Goal: Information Seeking & Learning: Learn about a topic

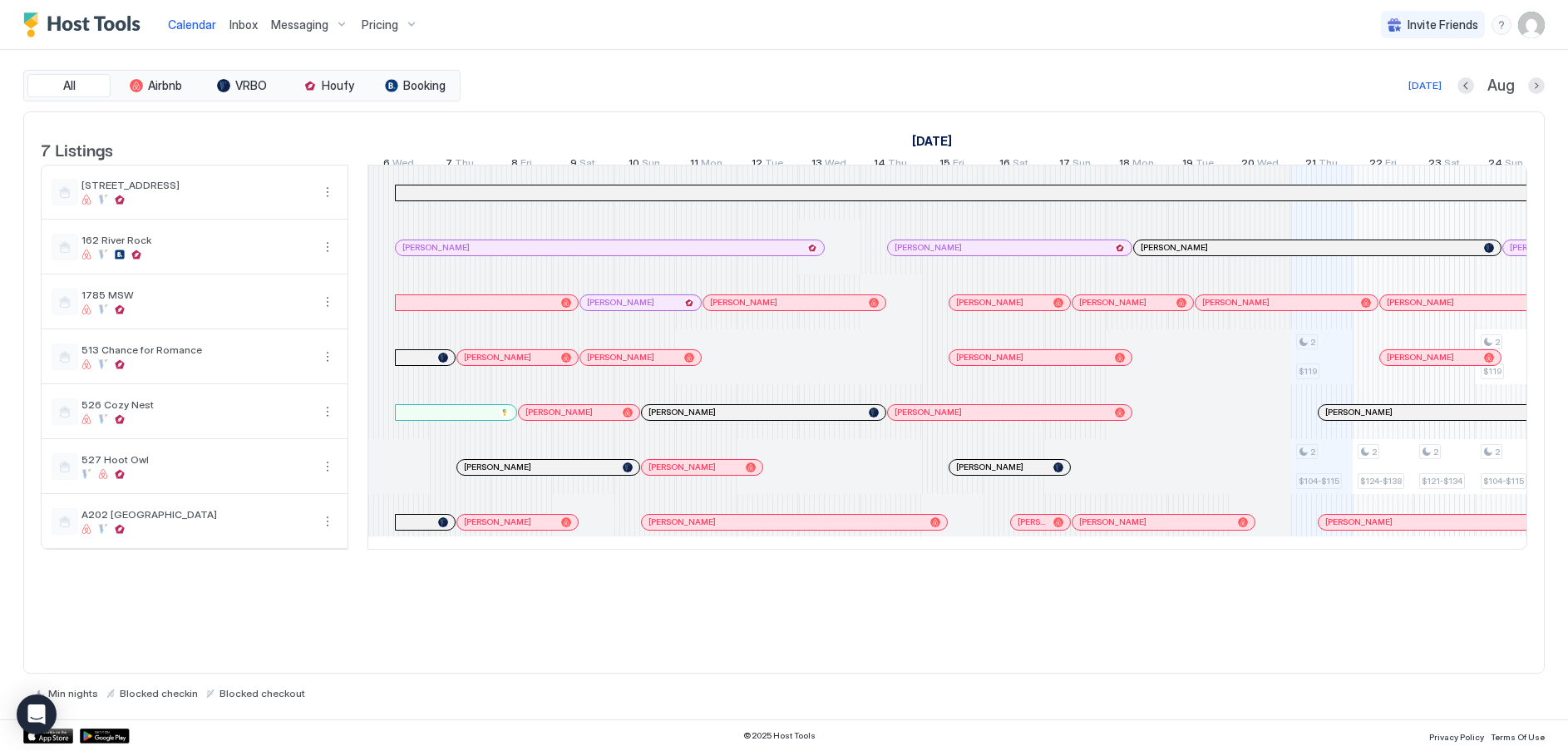
scroll to position [0, 924]
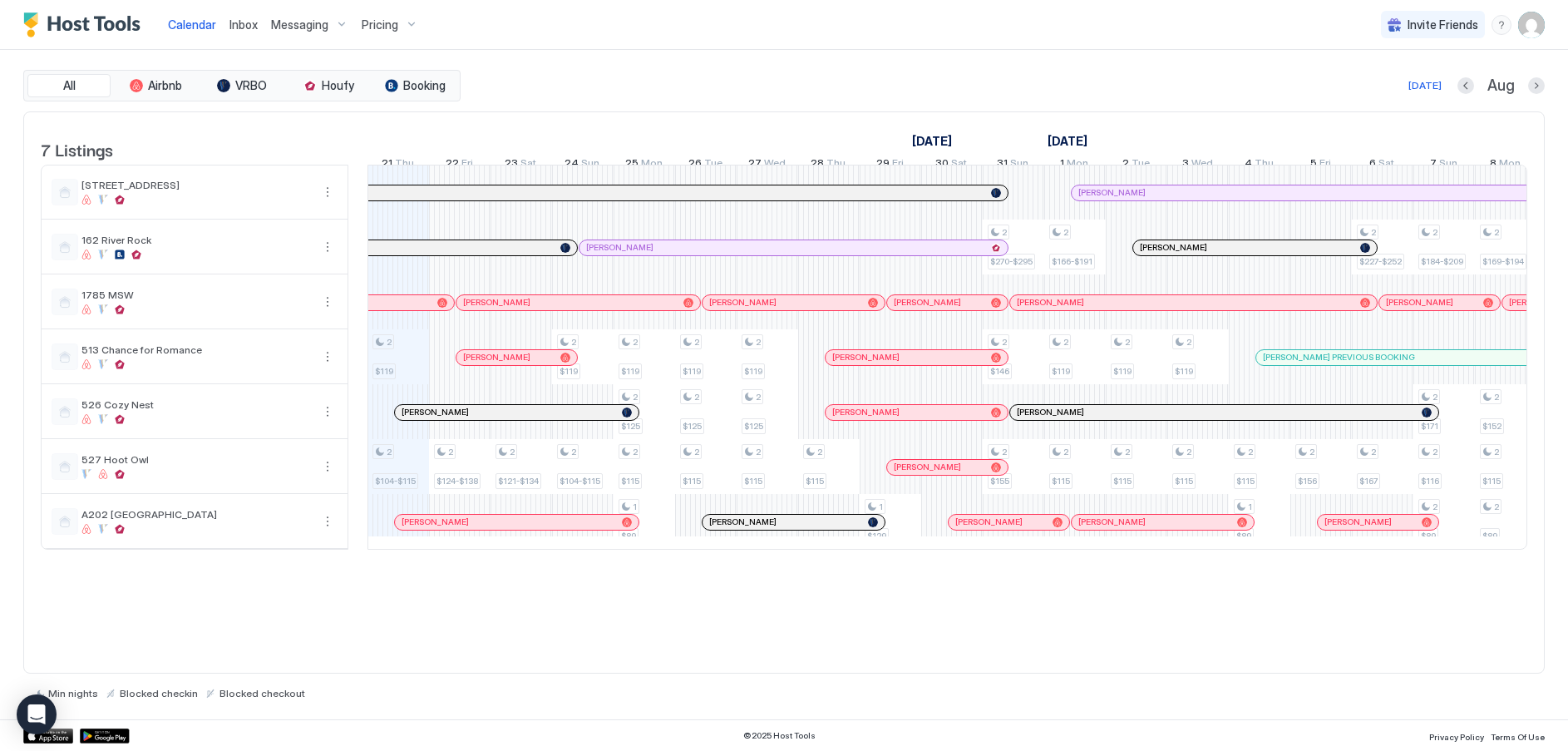
click at [384, 25] on span "Pricing" at bounding box center [380, 25] width 37 height 15
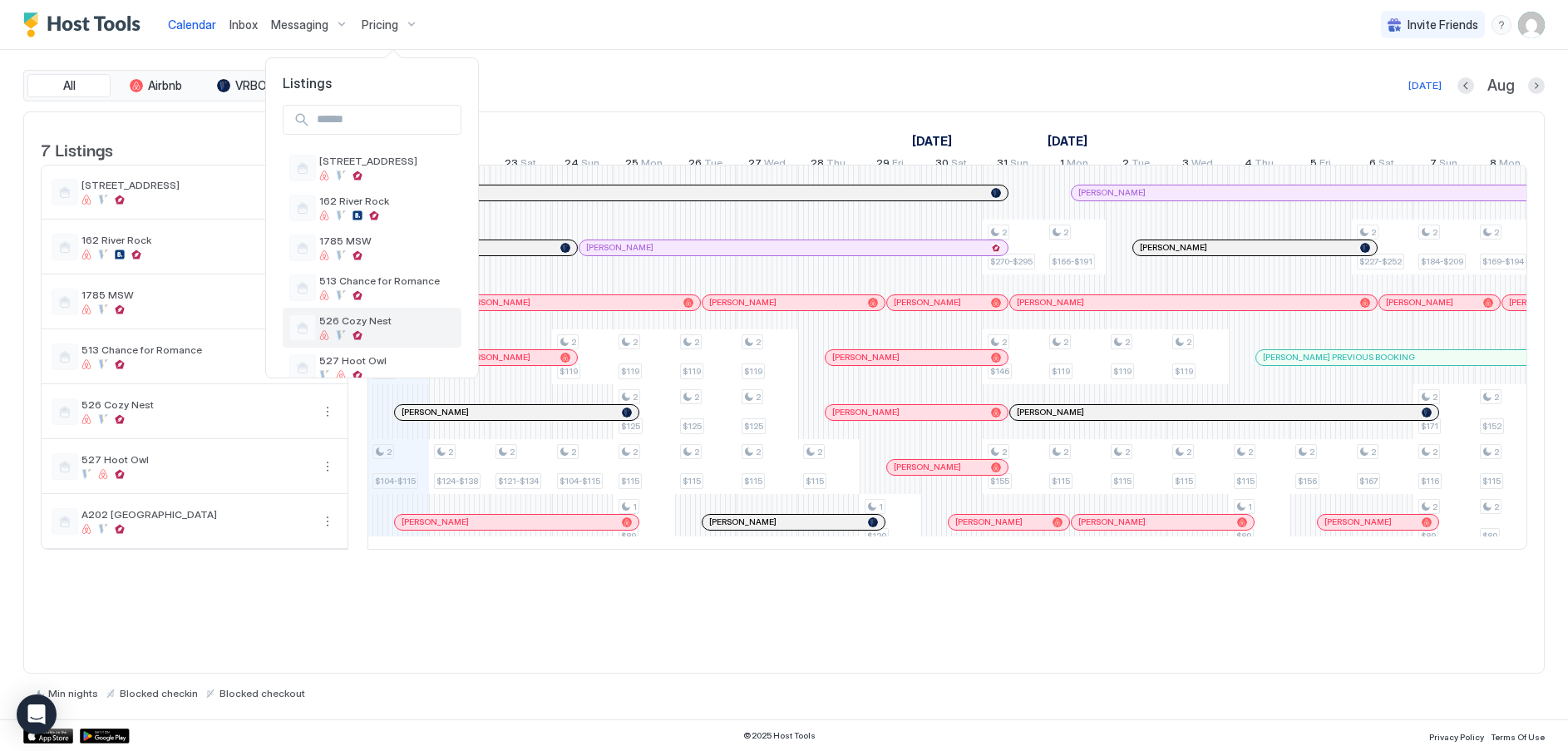
scroll to position [66, 0]
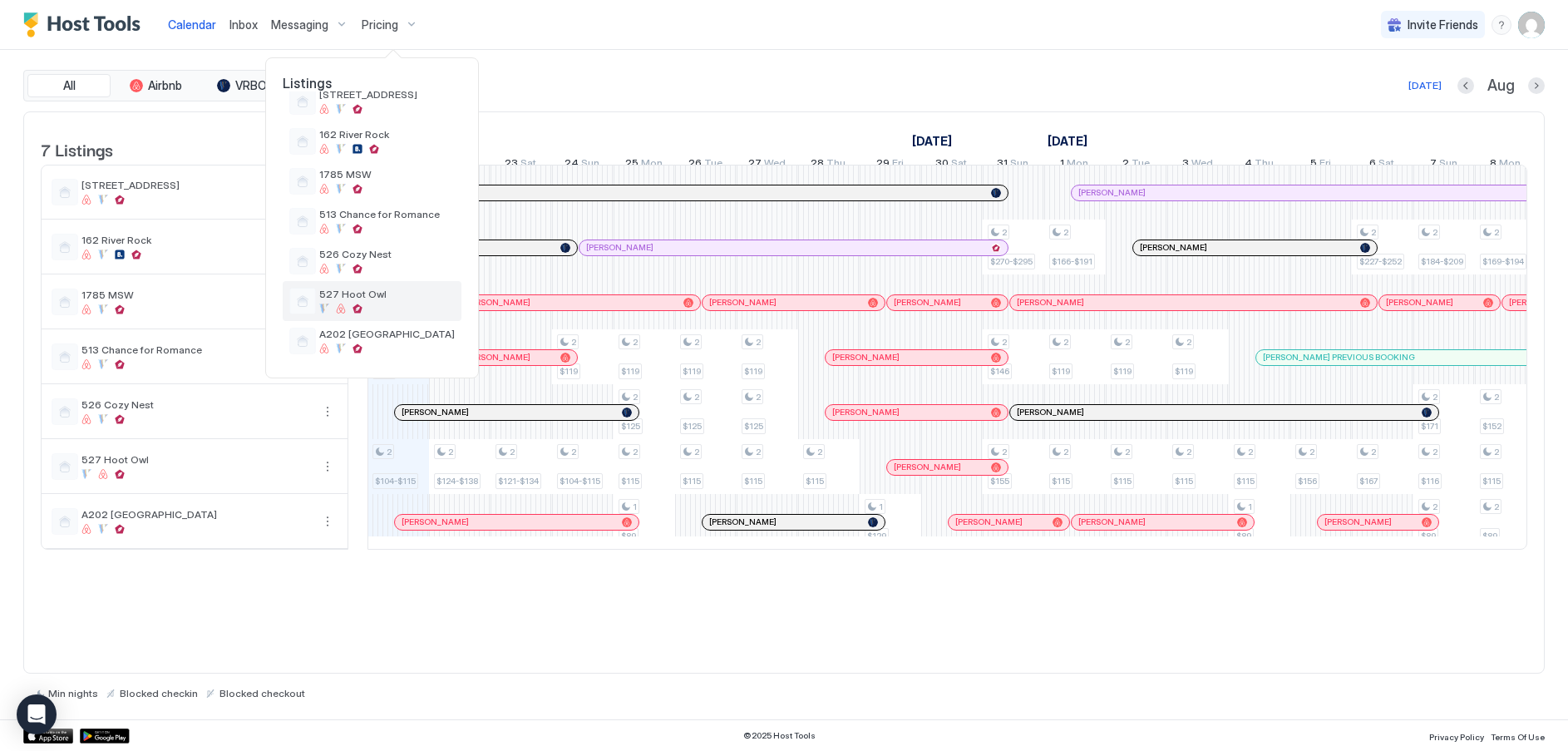
click at [319, 294] on div "527 Hoot Owl" at bounding box center [372, 301] width 166 height 27
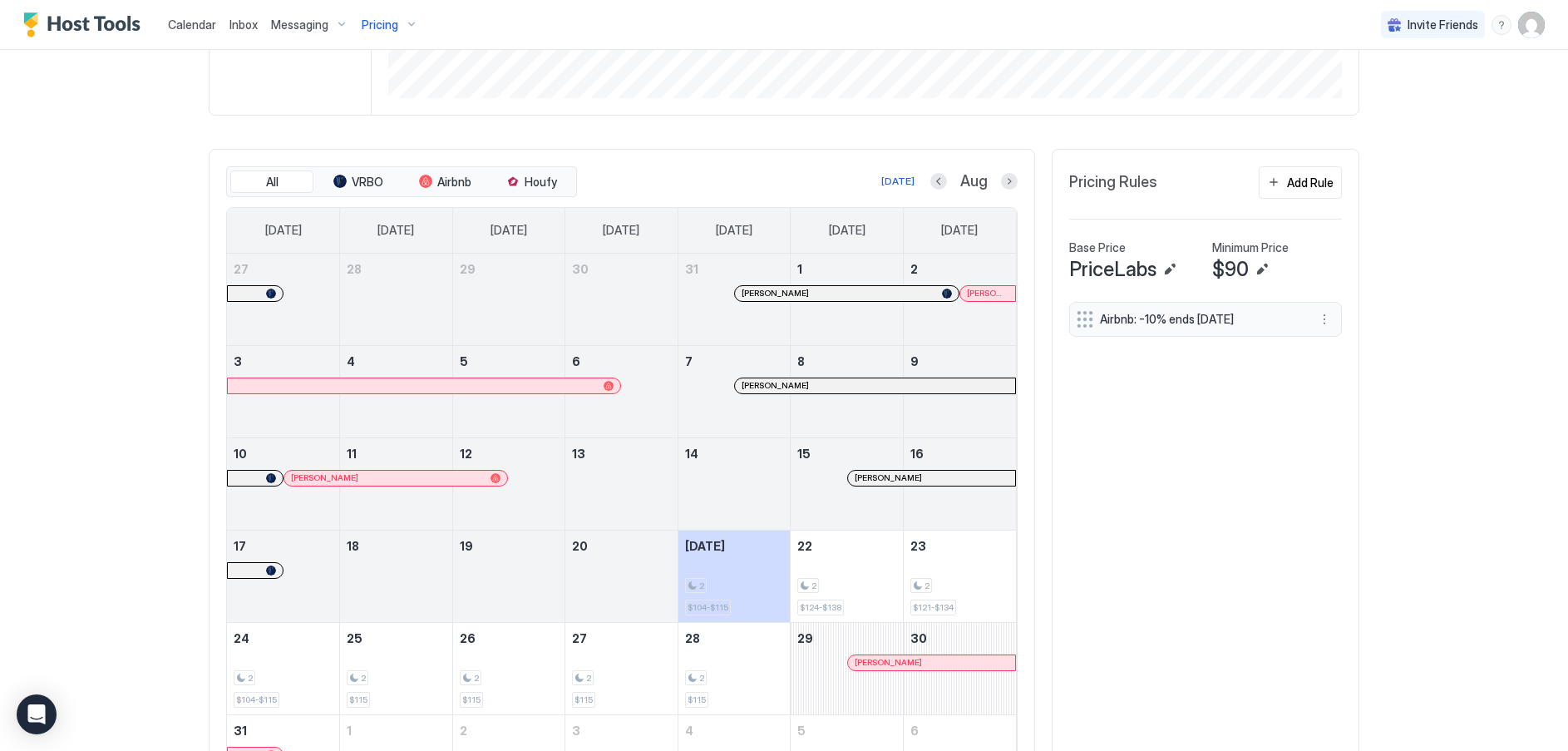
scroll to position [415, 0]
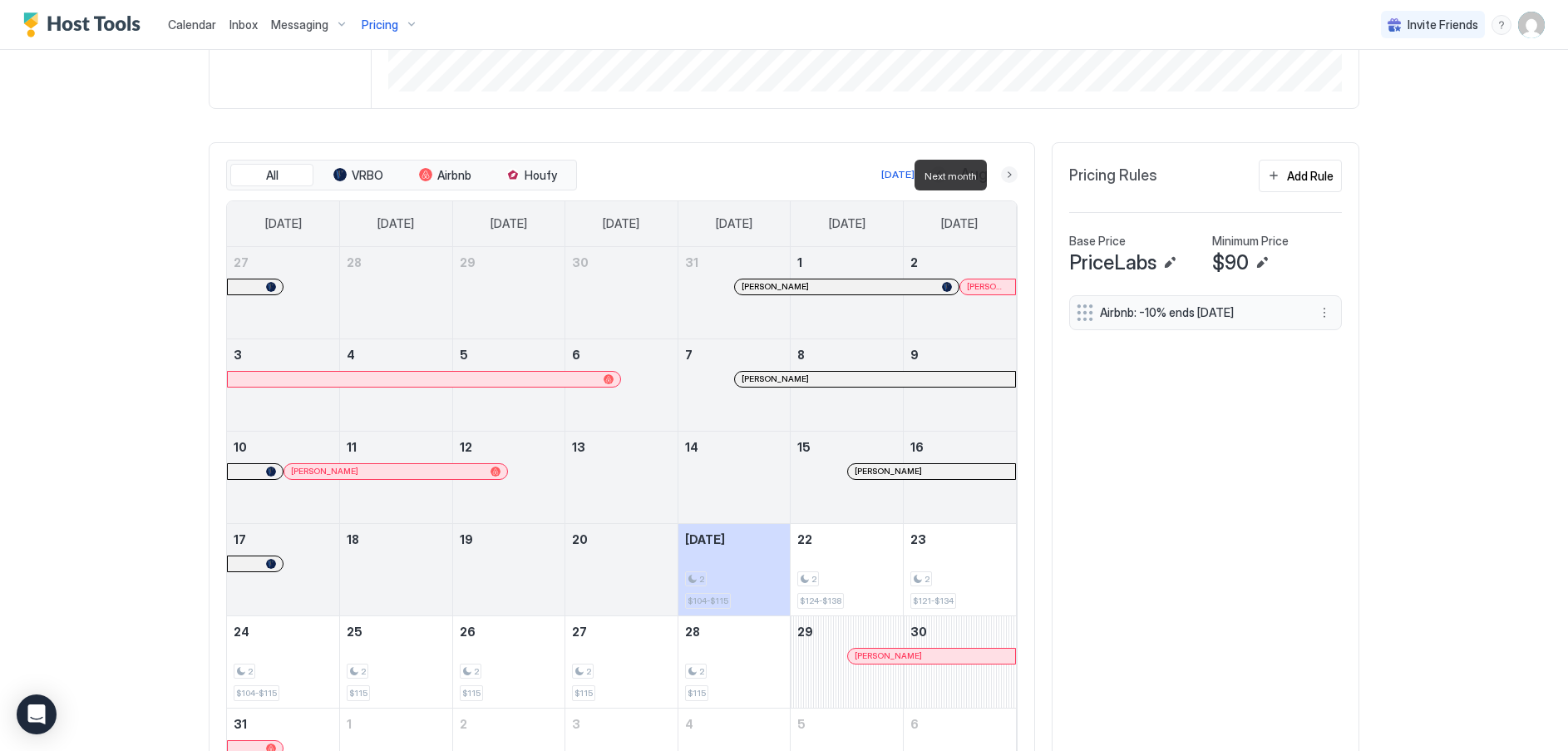
click at [1006, 176] on button "Next month" at bounding box center [1010, 175] width 17 height 17
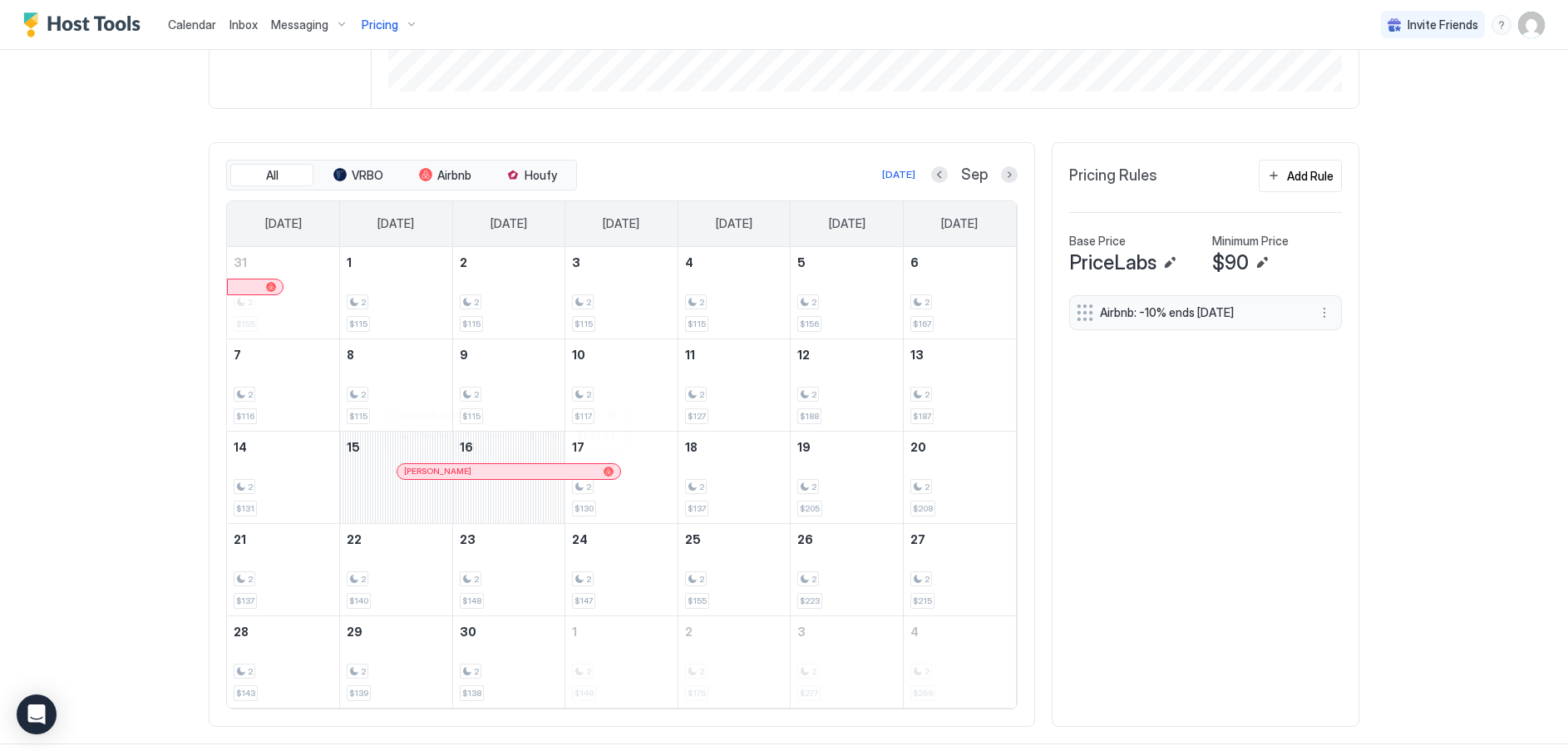
click at [504, 470] on div at bounding box center [510, 472] width 13 height 13
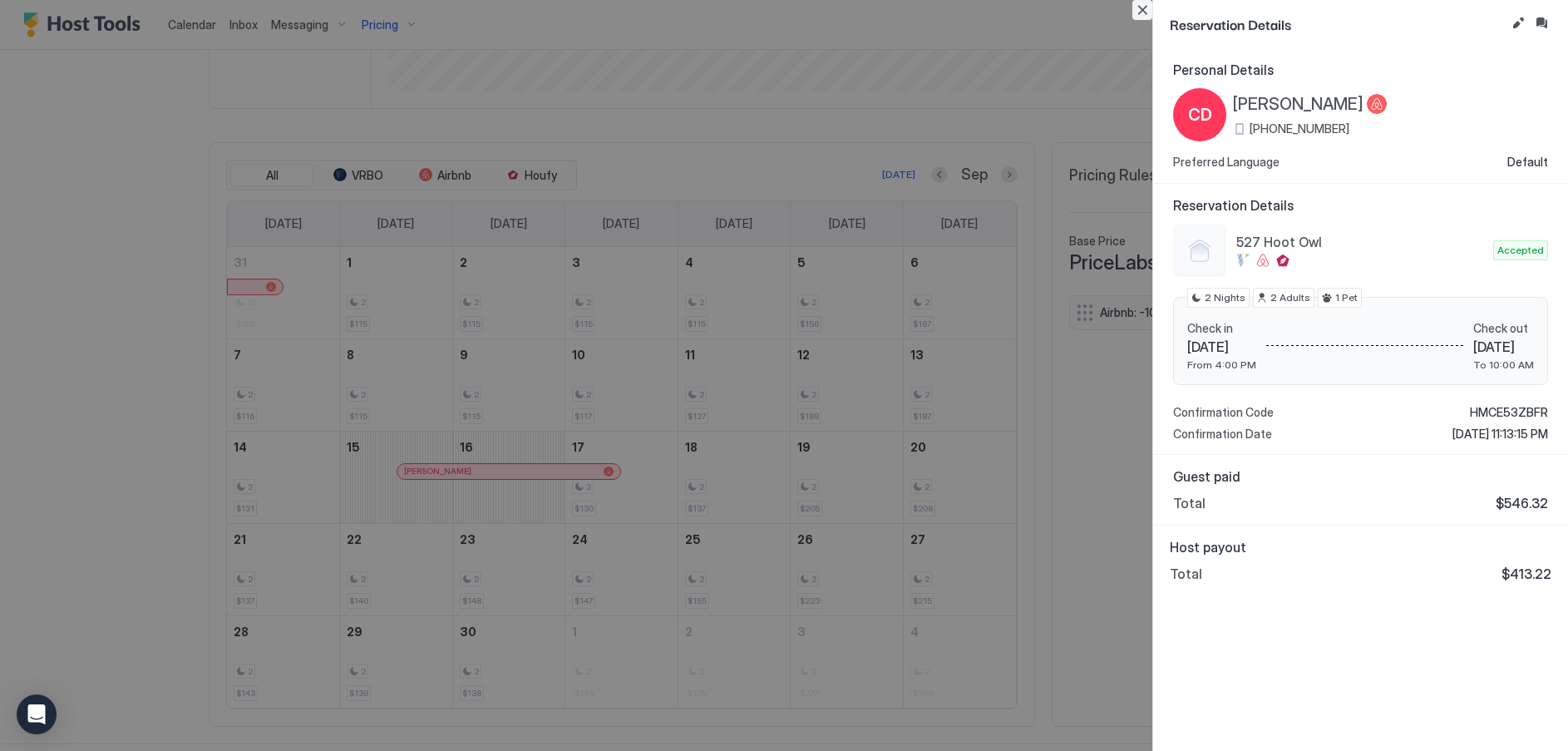
click at [1148, 8] on button "Close" at bounding box center [1143, 10] width 20 height 20
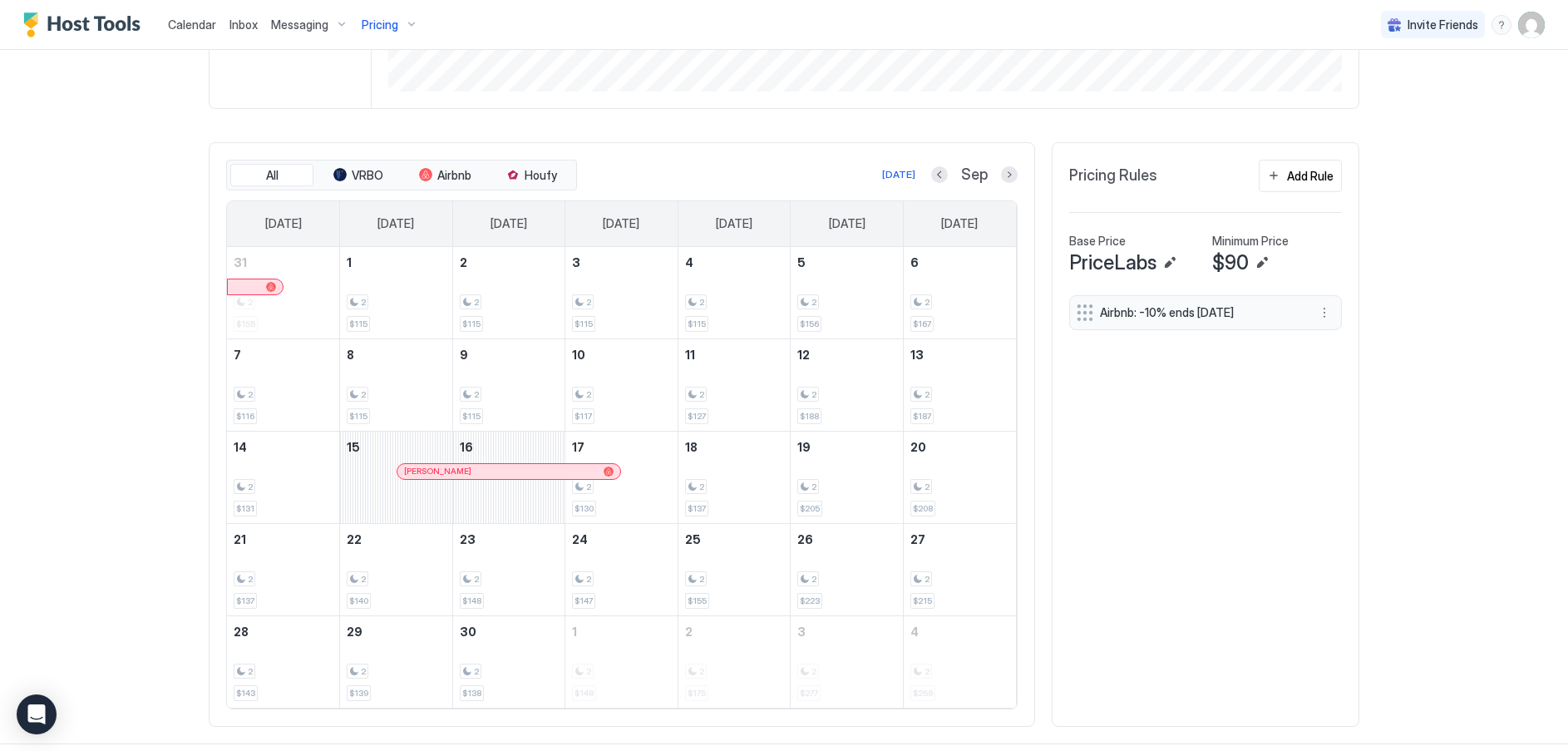
click at [1004, 174] on div "All VRBO Airbnb Houfy Today Sep Sunday Monday Tuesday Wednesday Thursday Friday…" at bounding box center [621, 434] width 826 height 584
click at [1001, 169] on button "Next month" at bounding box center [1010, 175] width 17 height 17
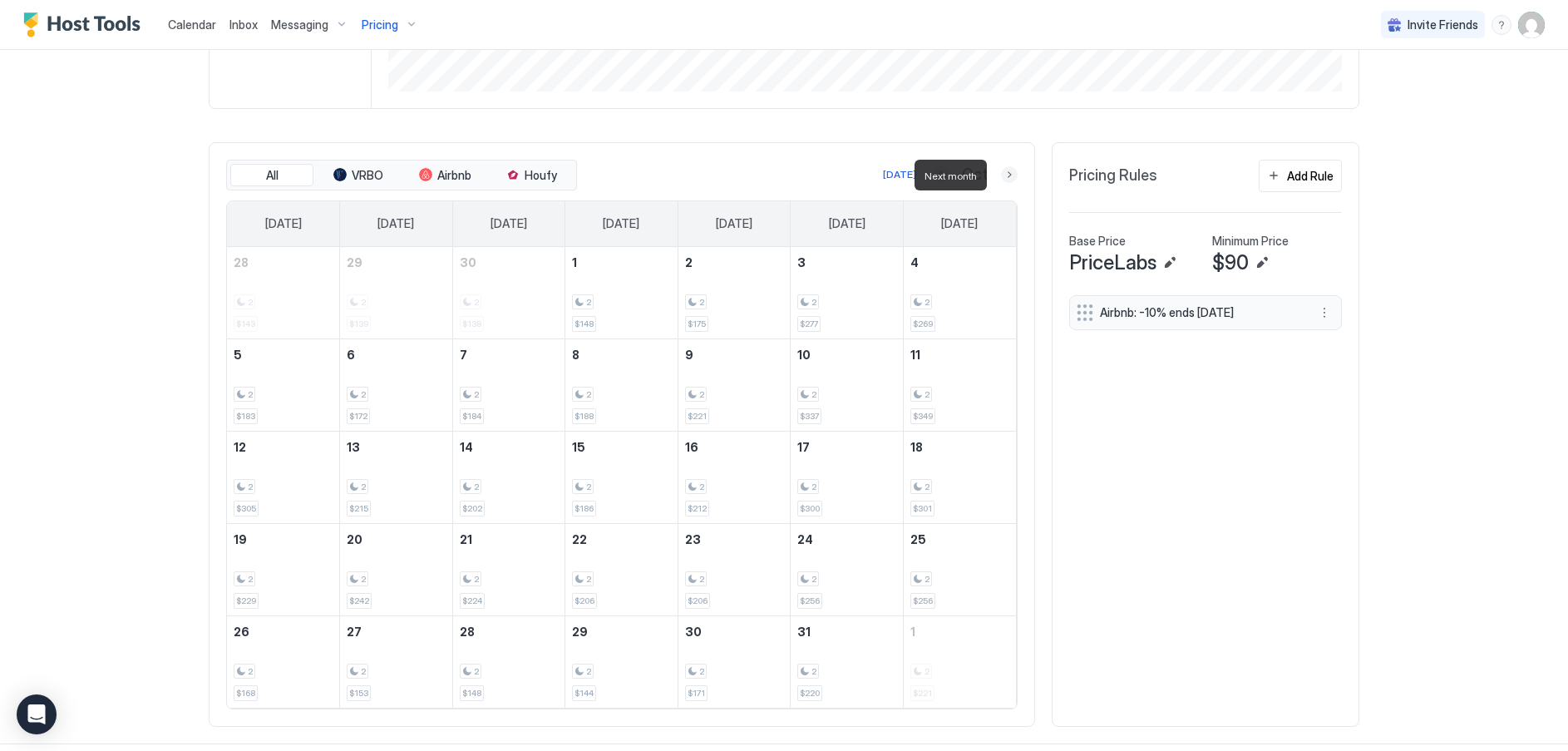
click at [1003, 172] on button "Next month" at bounding box center [1010, 175] width 17 height 17
click at [1002, 177] on button "Next month" at bounding box center [1010, 175] width 17 height 17
click at [935, 174] on button "Previous month" at bounding box center [939, 175] width 17 height 17
click at [932, 173] on button "Previous month" at bounding box center [940, 175] width 17 height 17
click at [936, 171] on button "Previous month" at bounding box center [941, 175] width 17 height 17
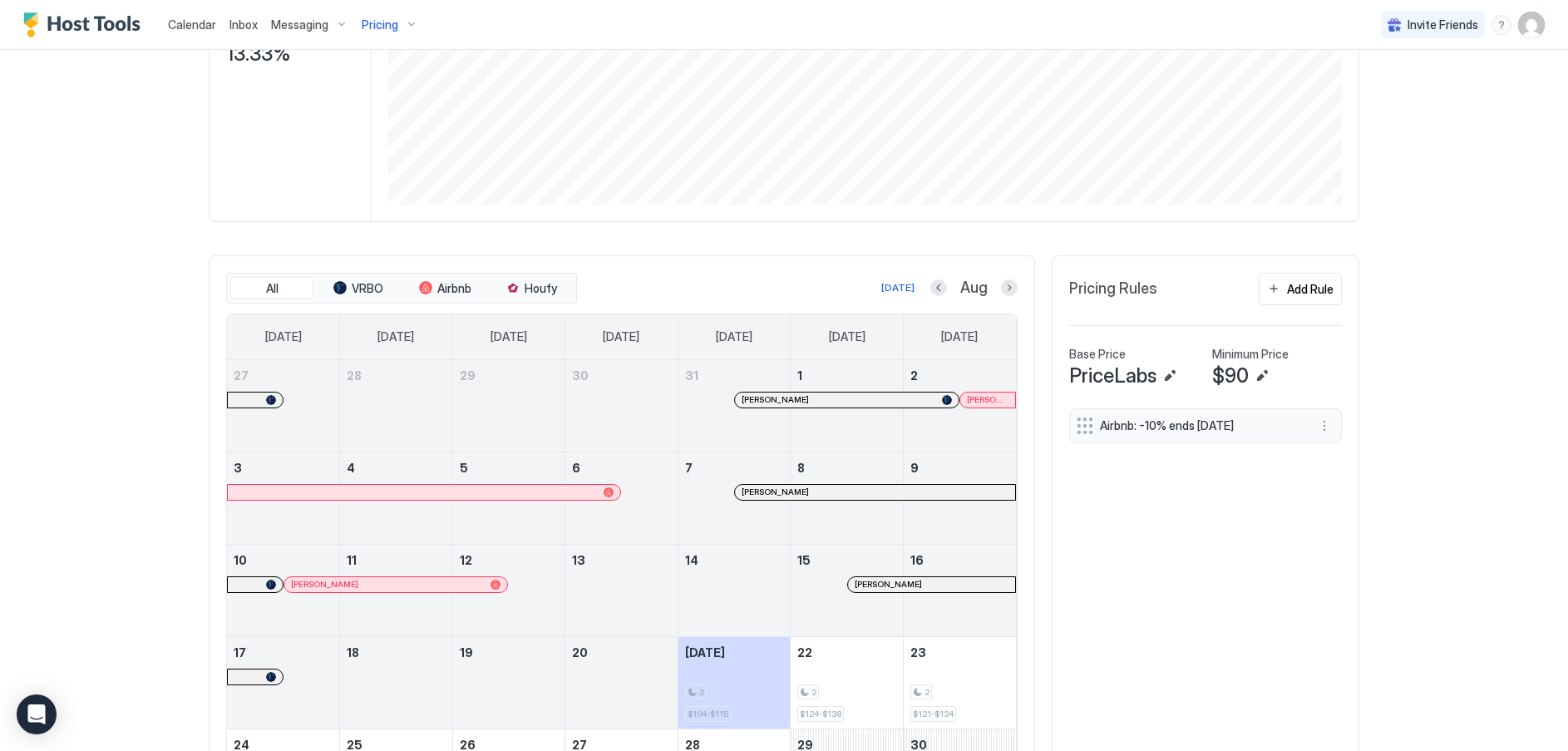
scroll to position [499, 0]
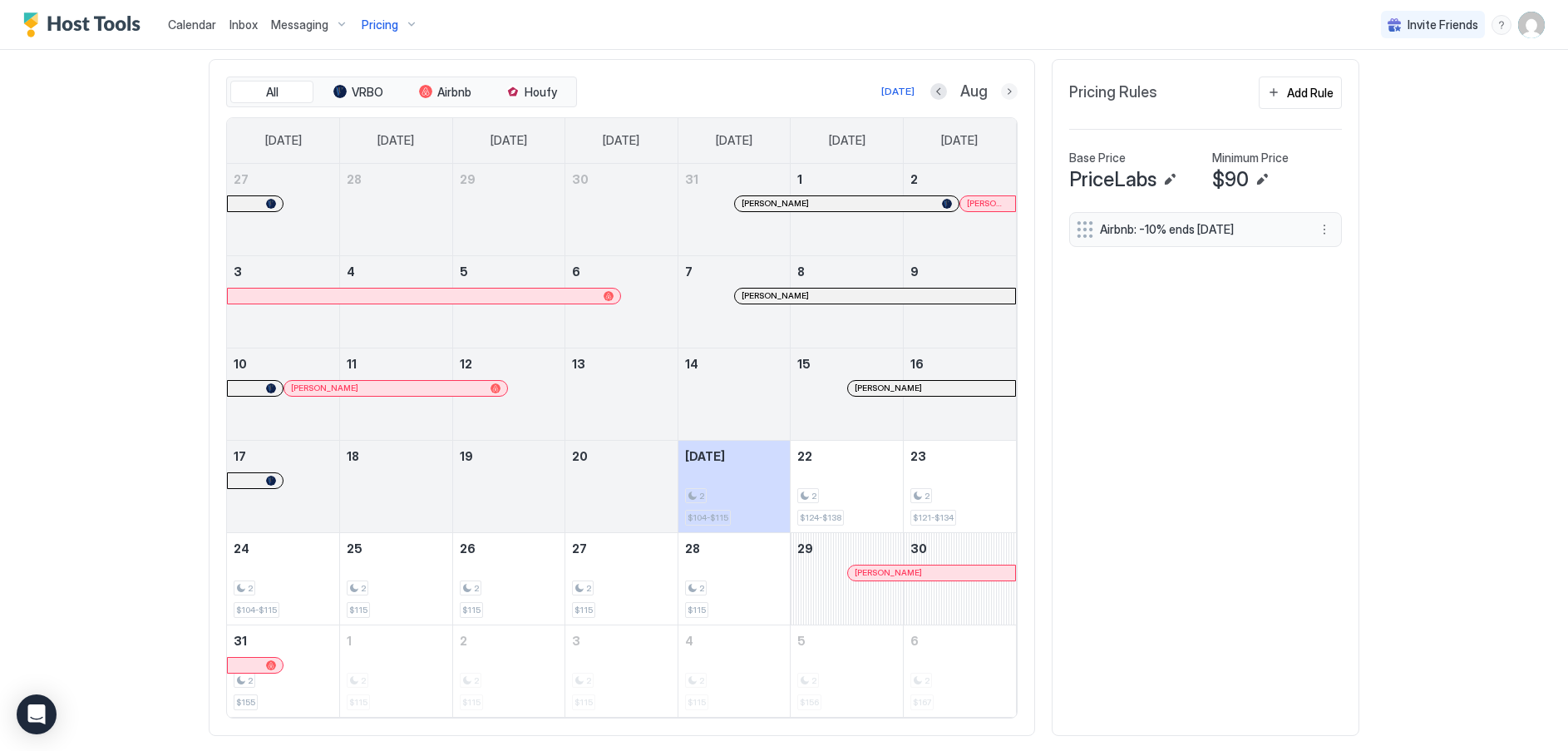
click at [1001, 92] on button "Next month" at bounding box center [1010, 92] width 17 height 17
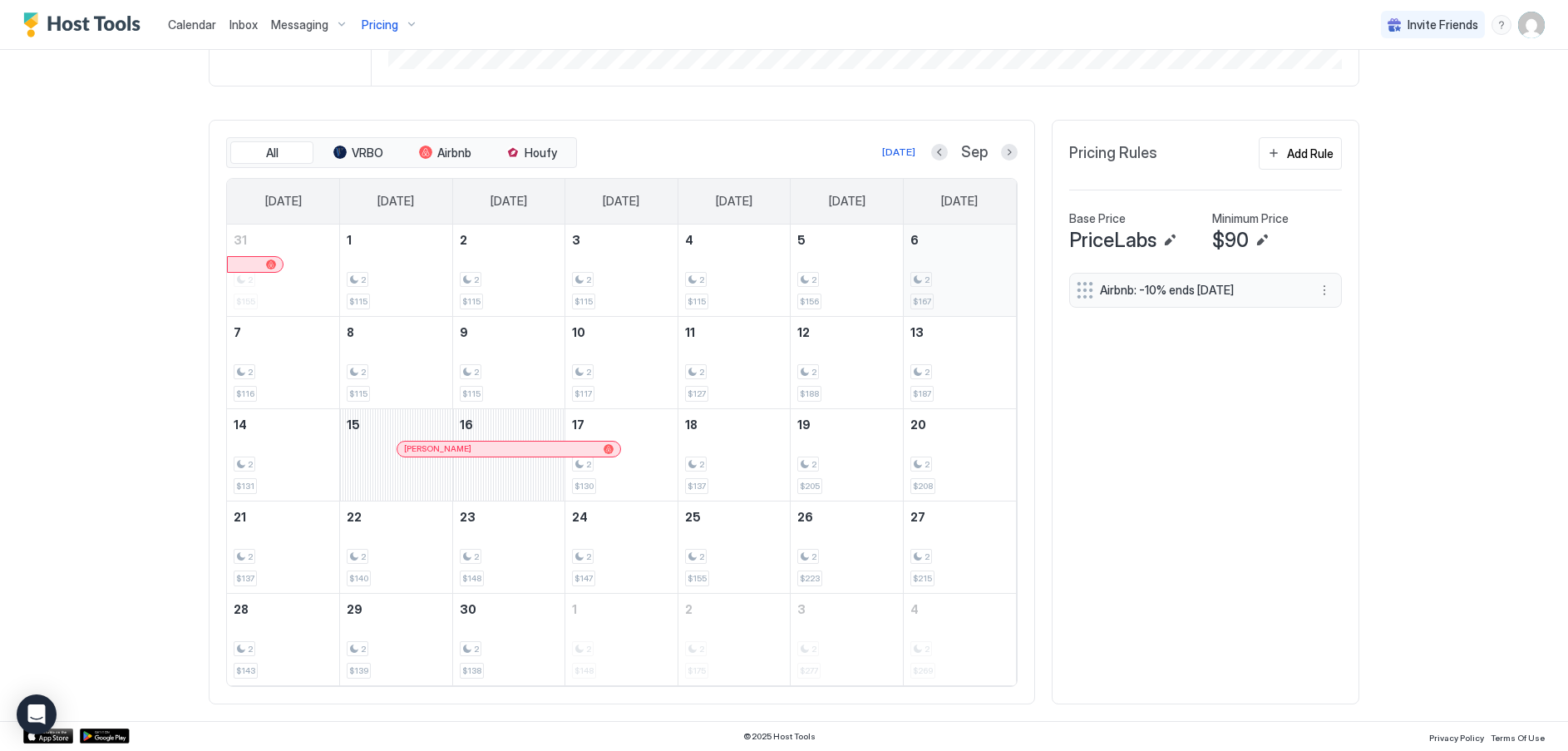
scroll to position [355, 0]
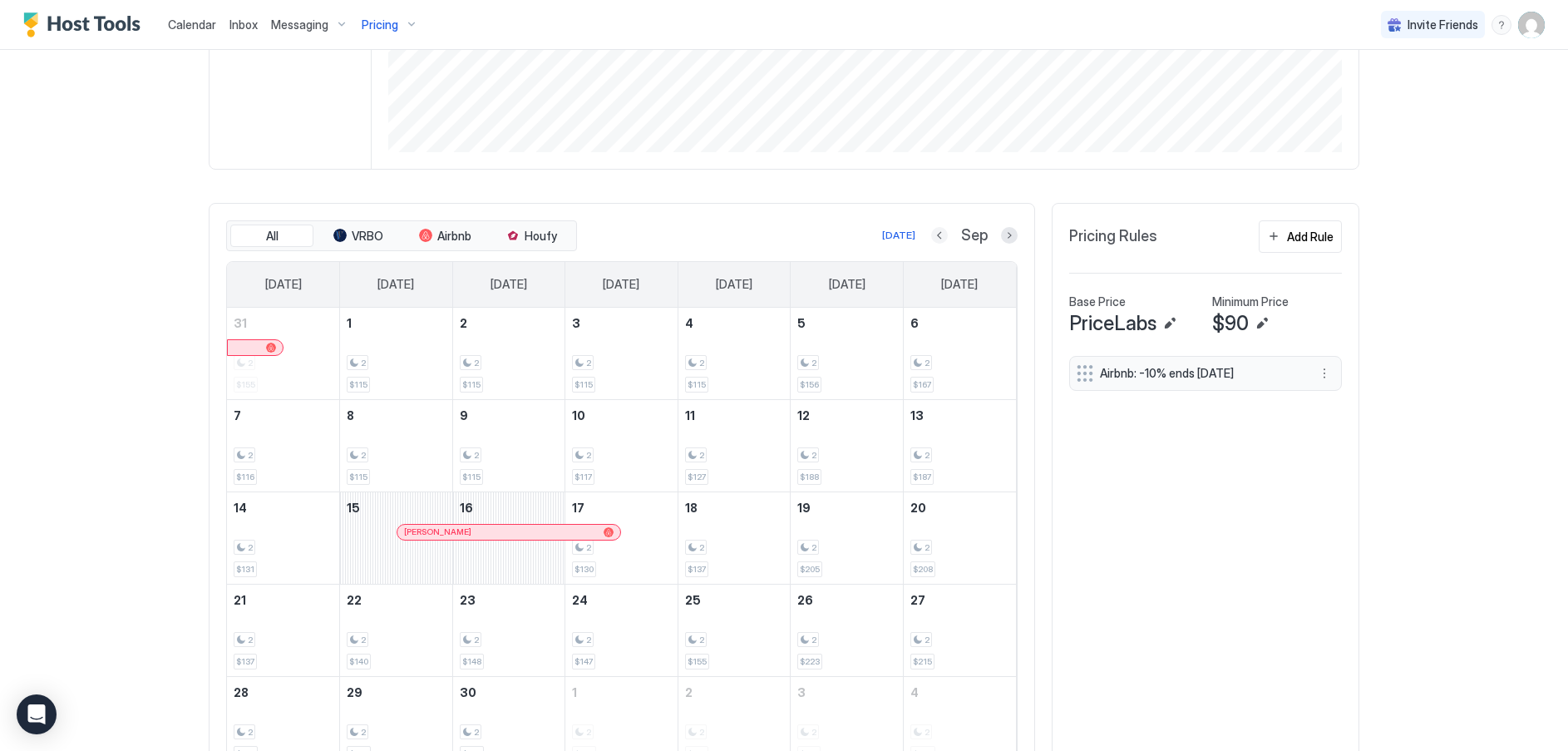
click at [936, 235] on button "Previous month" at bounding box center [940, 235] width 17 height 17
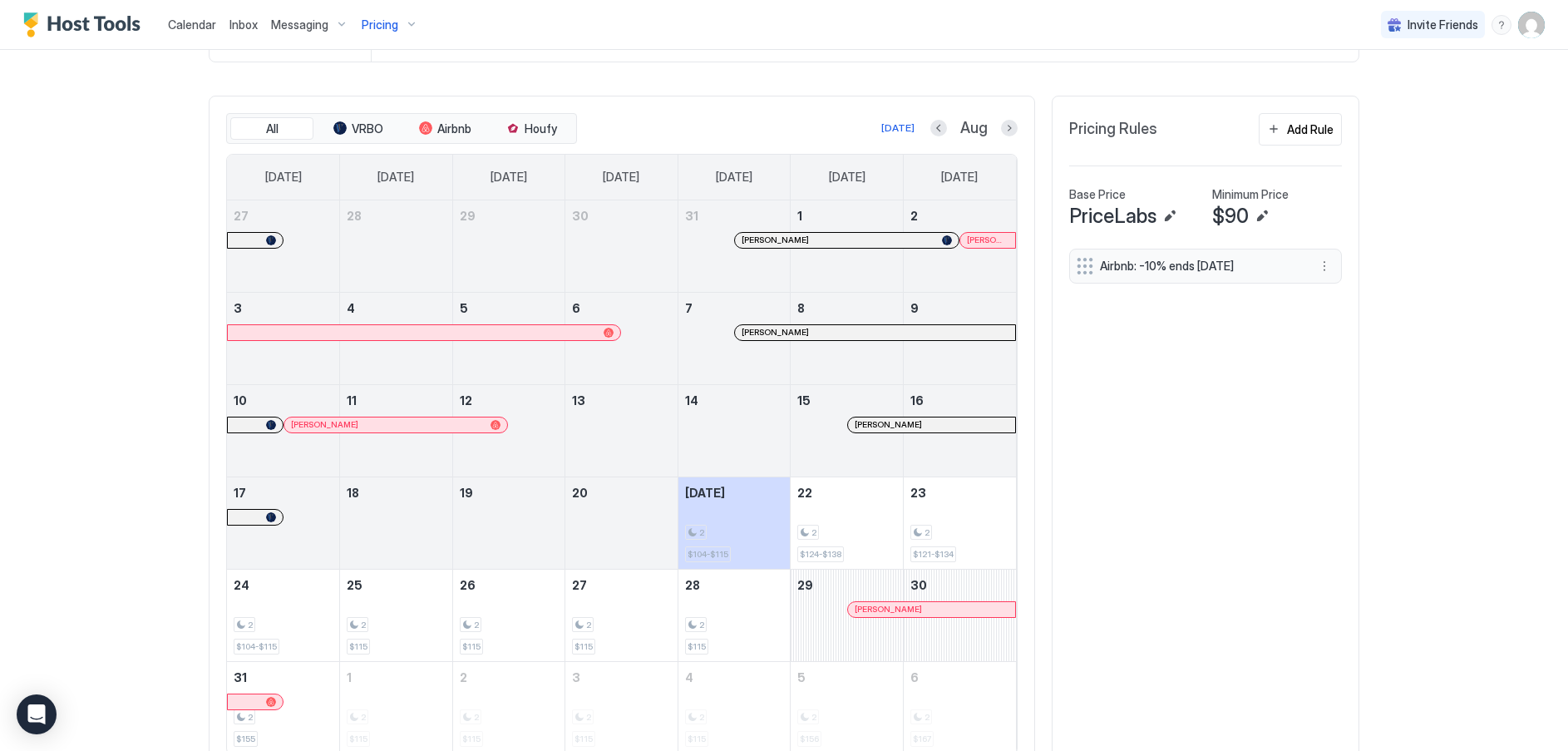
scroll to position [531, 0]
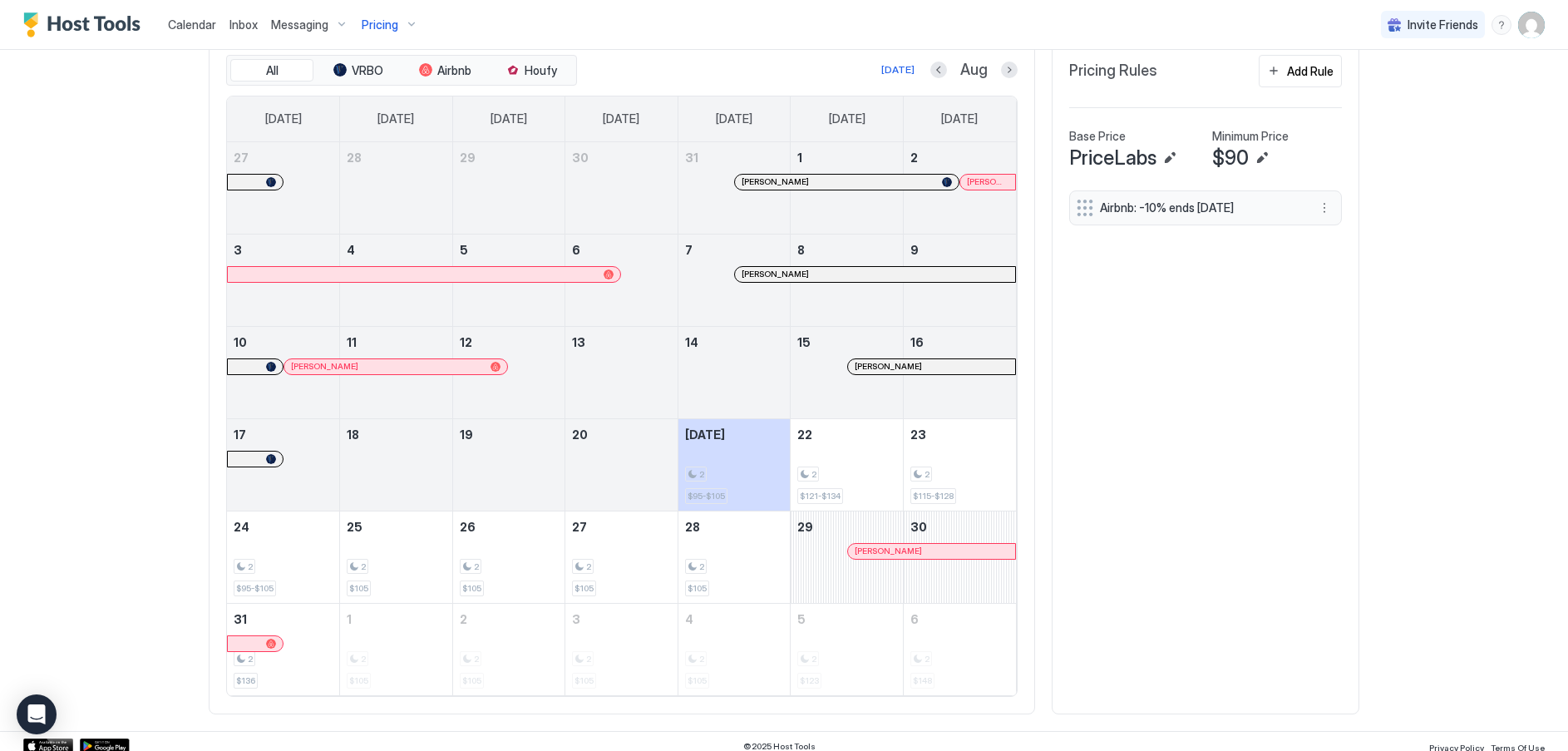
scroll to position [531, 0]
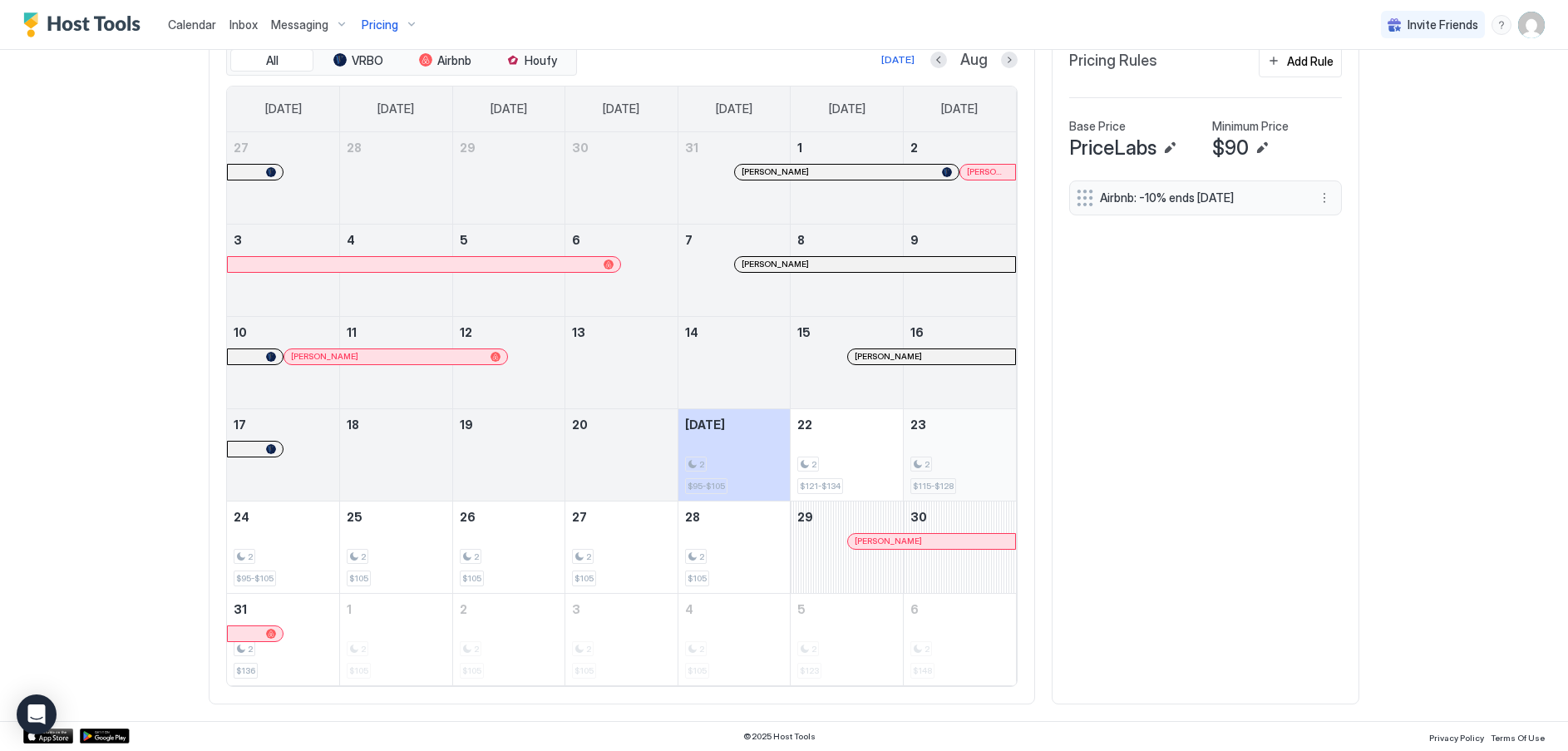
click at [950, 447] on div "2 $115-$128" at bounding box center [960, 454] width 99 height 78
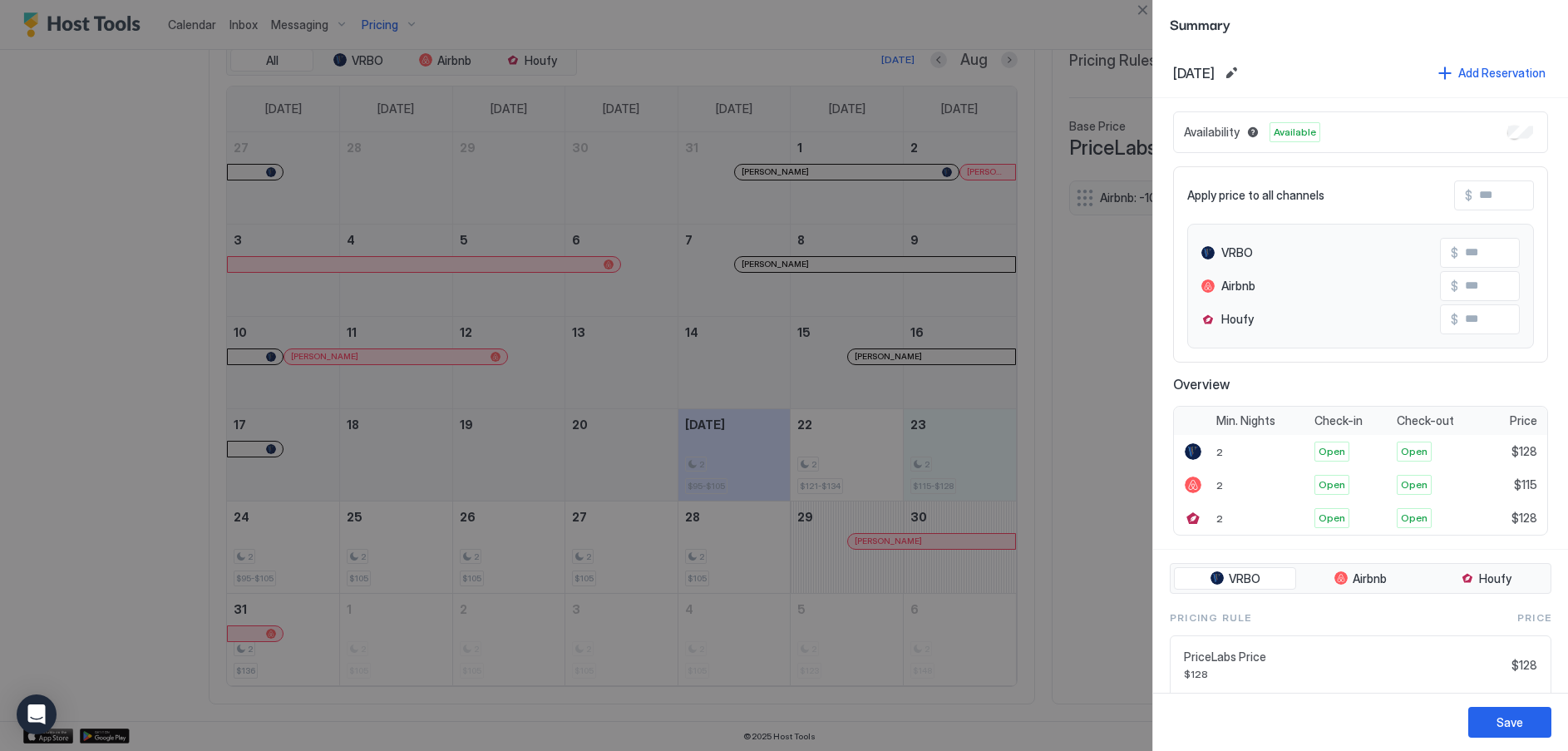
click at [850, 464] on div at bounding box center [784, 375] width 1568 height 751
click at [1142, 0] on button "Close" at bounding box center [1143, 10] width 20 height 20
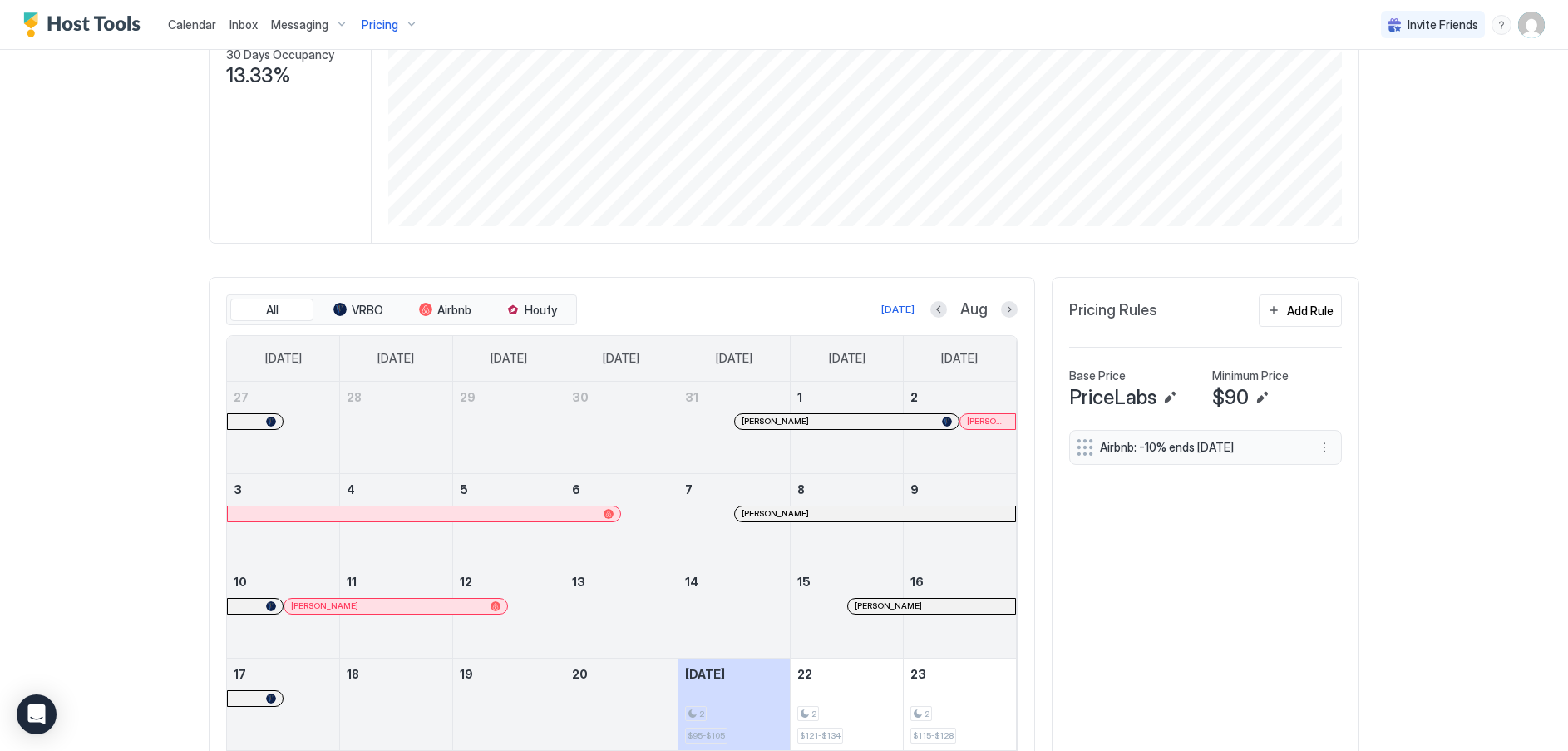
scroll to position [364, 0]
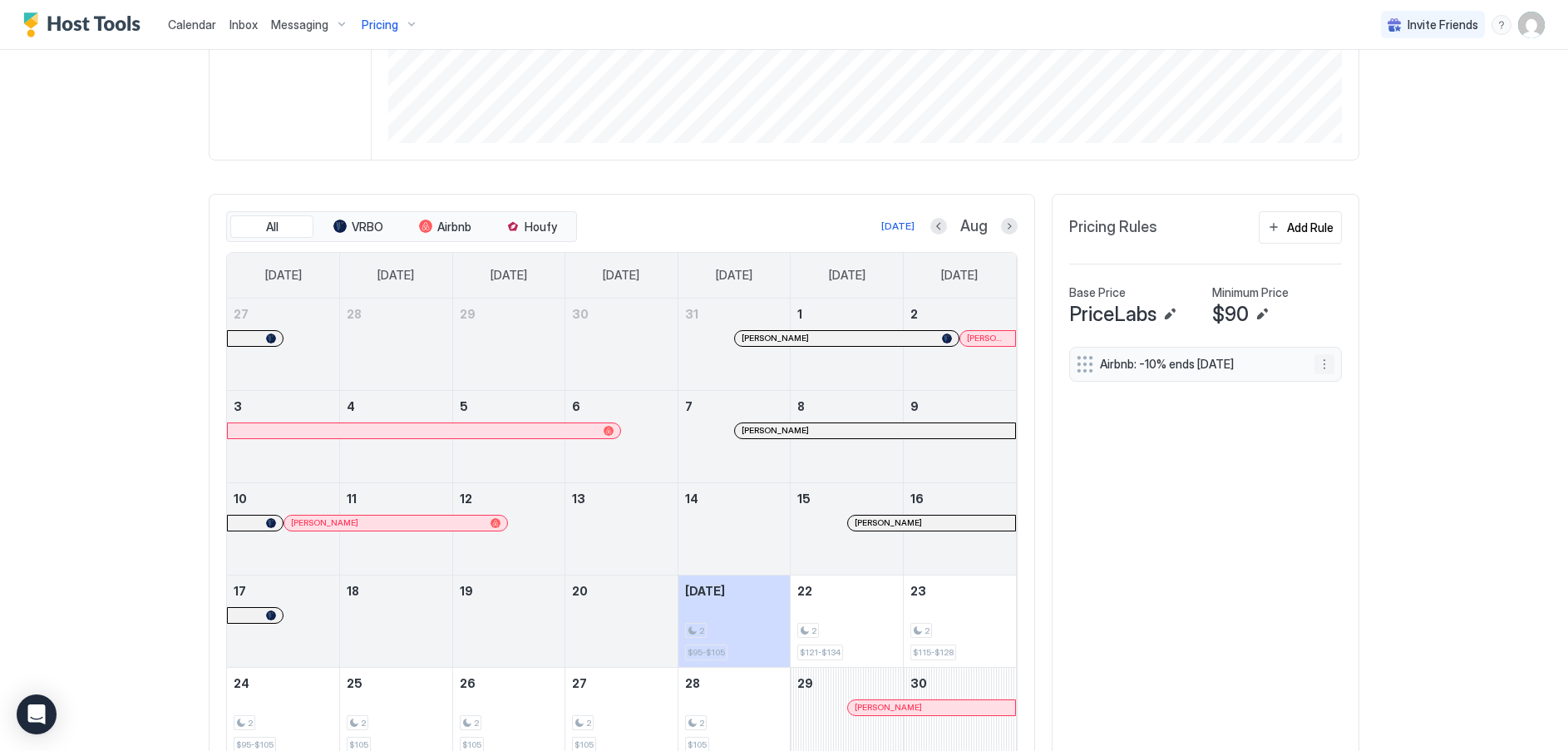
click at [1317, 360] on button "More options" at bounding box center [1325, 364] width 20 height 20
click at [1335, 441] on span "Delete" at bounding box center [1349, 440] width 31 height 13
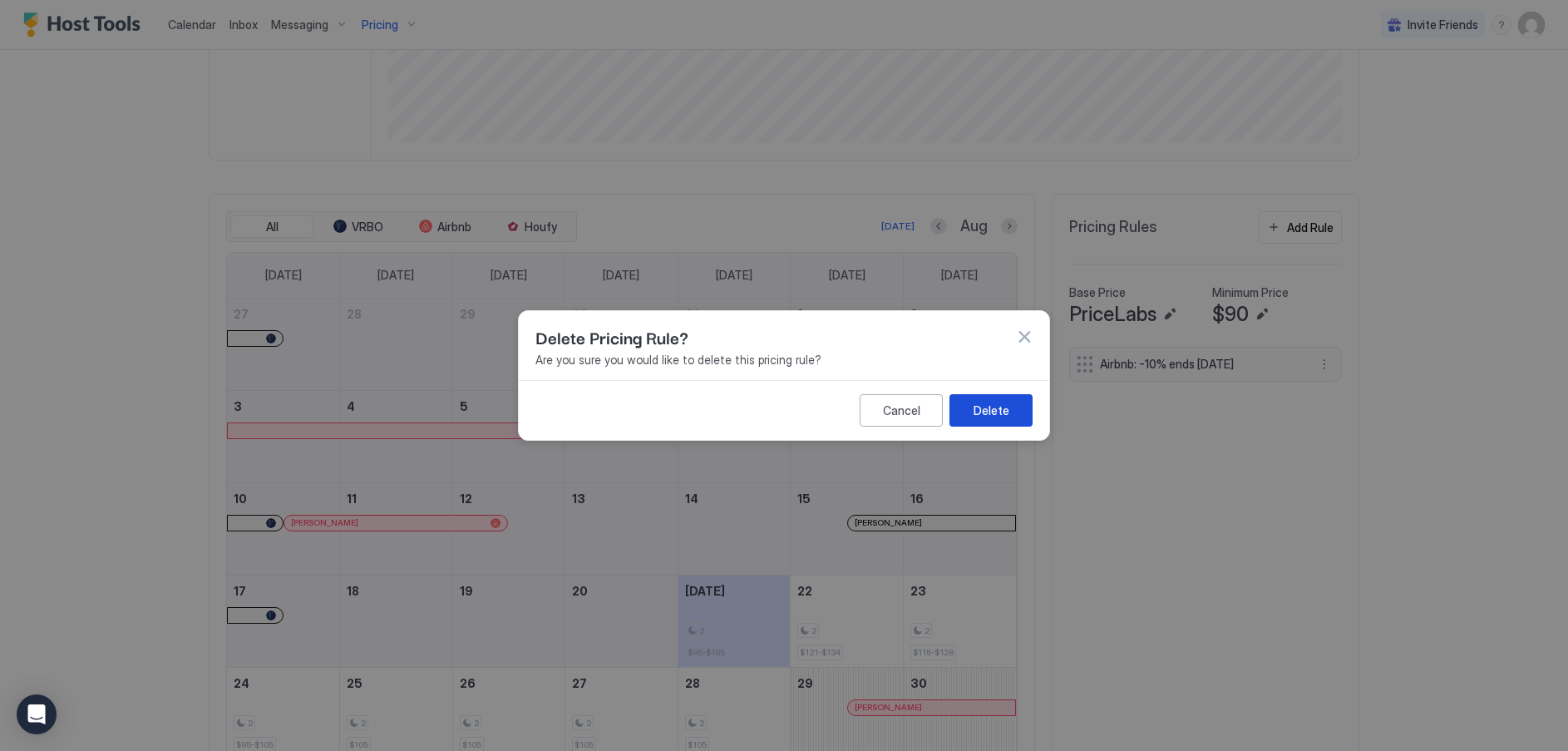
click at [983, 410] on div "Delete" at bounding box center [991, 410] width 36 height 18
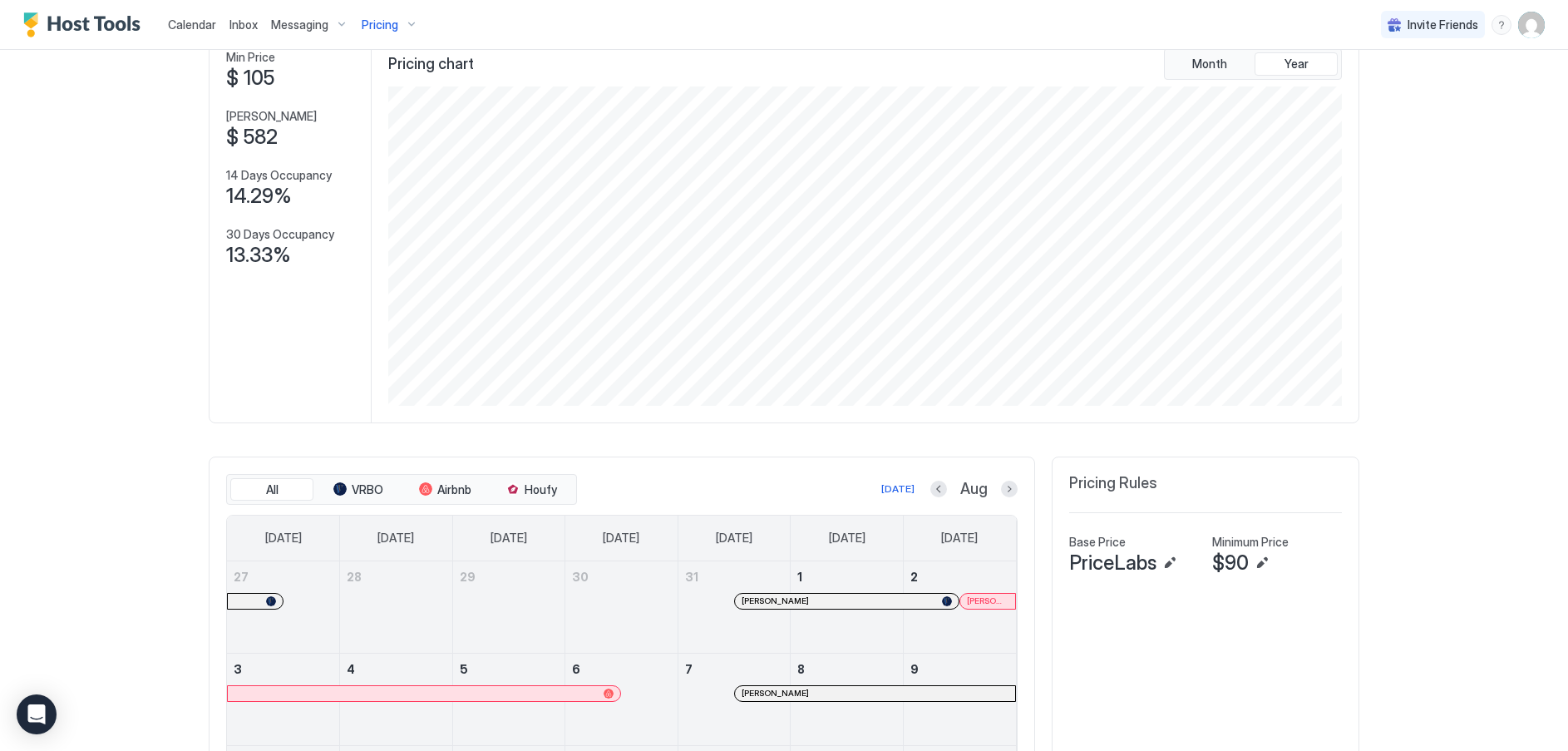
scroll to position [0, 0]
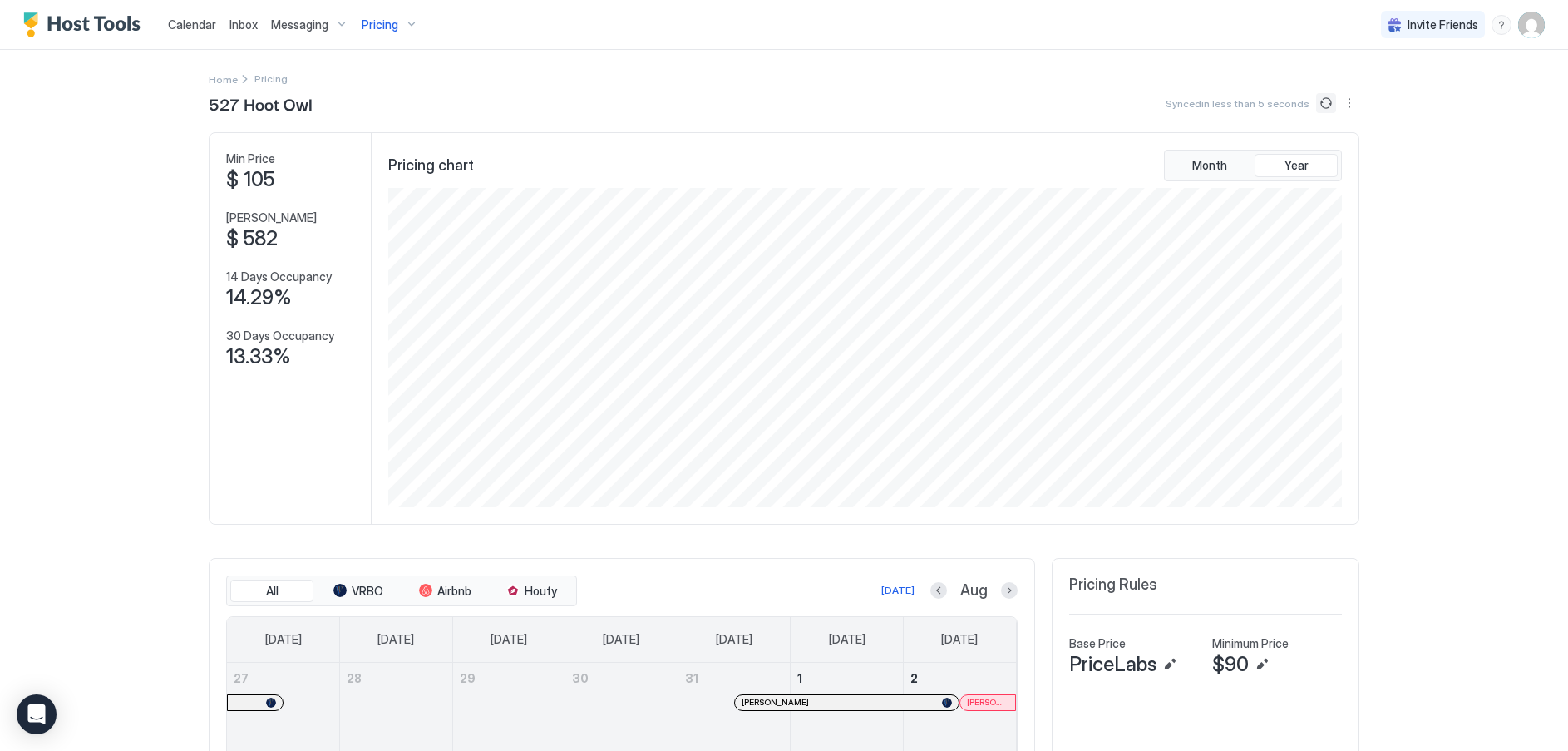
click at [1322, 101] on button "Sync prices" at bounding box center [1327, 103] width 20 height 20
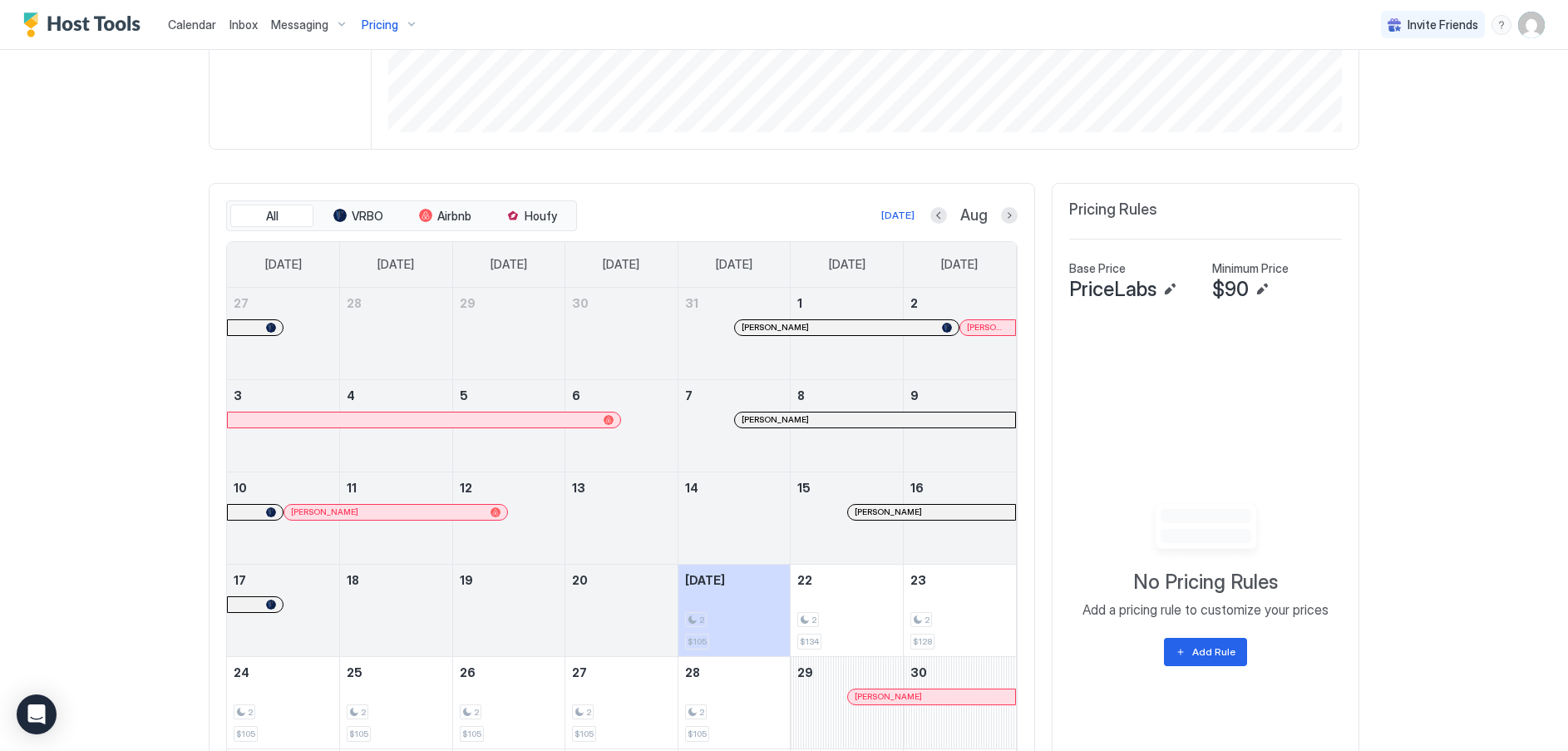
scroll to position [281, 0]
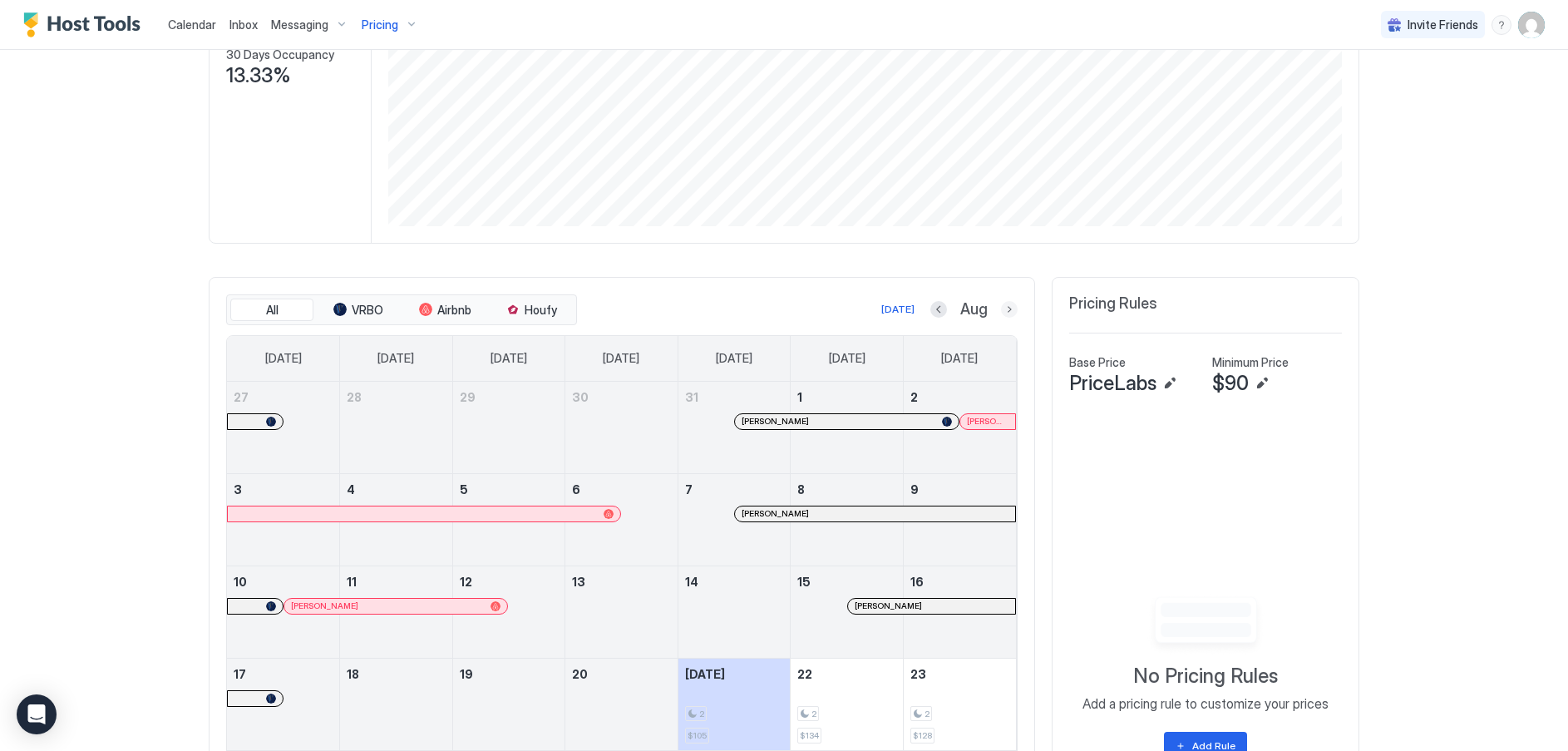
click at [1001, 307] on button "Next month" at bounding box center [1010, 309] width 17 height 17
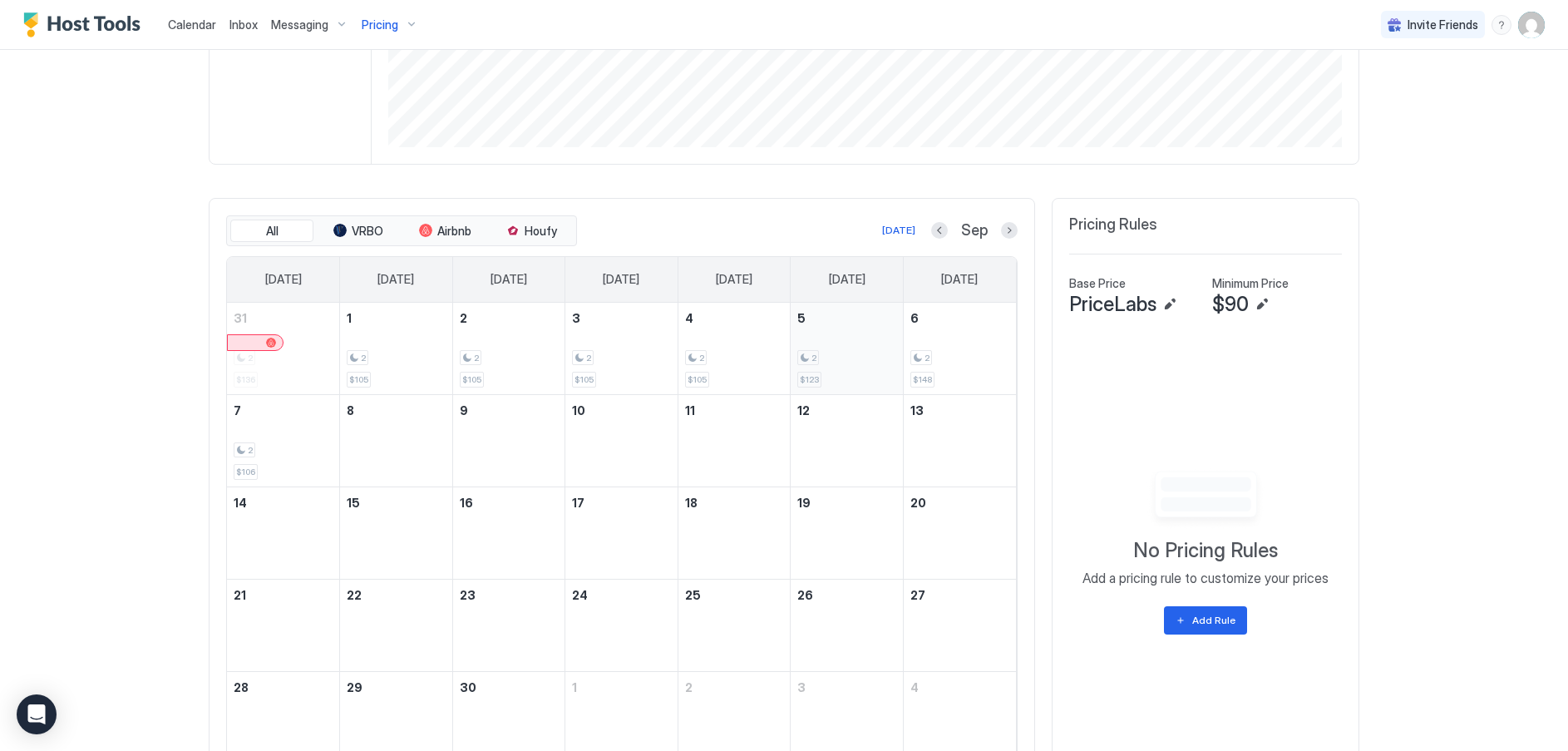
scroll to position [438, 0]
